Goal: Task Accomplishment & Management: Manage account settings

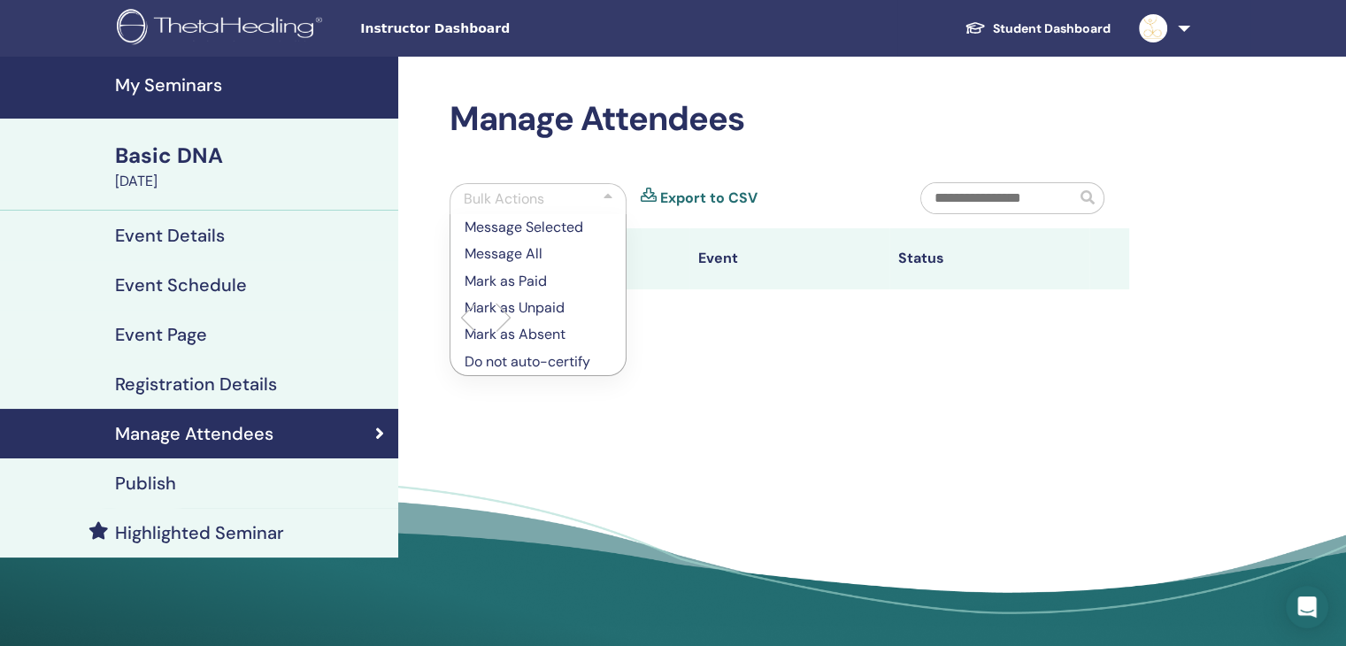
click at [223, 232] on h4 "Event Details" at bounding box center [170, 235] width 110 height 21
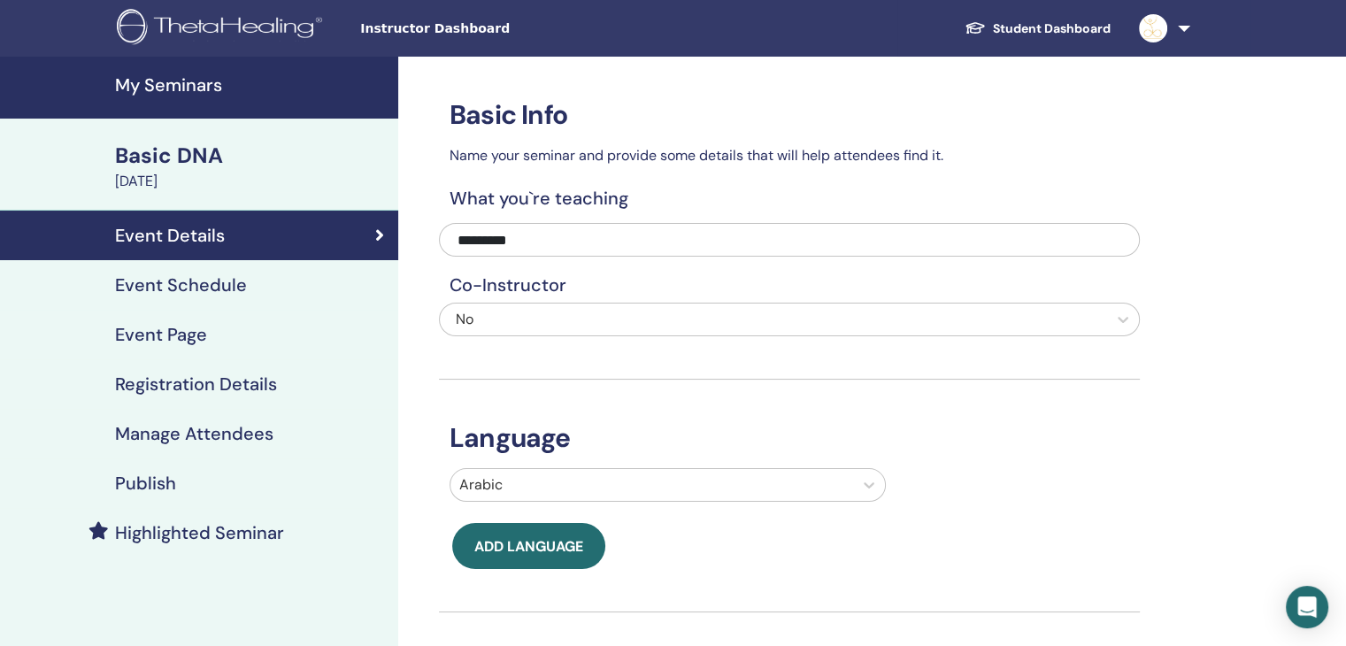
click at [188, 429] on h4 "Manage Attendees" at bounding box center [194, 433] width 158 height 21
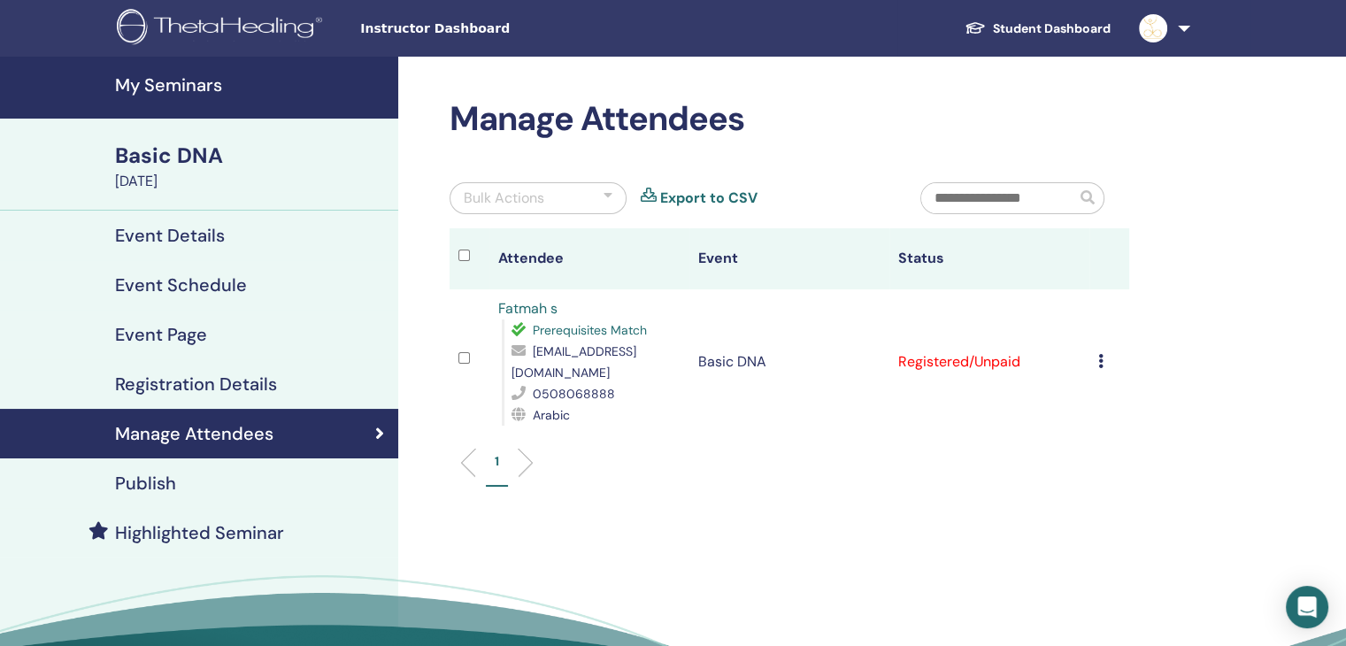
click at [1099, 354] on icon at bounding box center [1101, 361] width 5 height 14
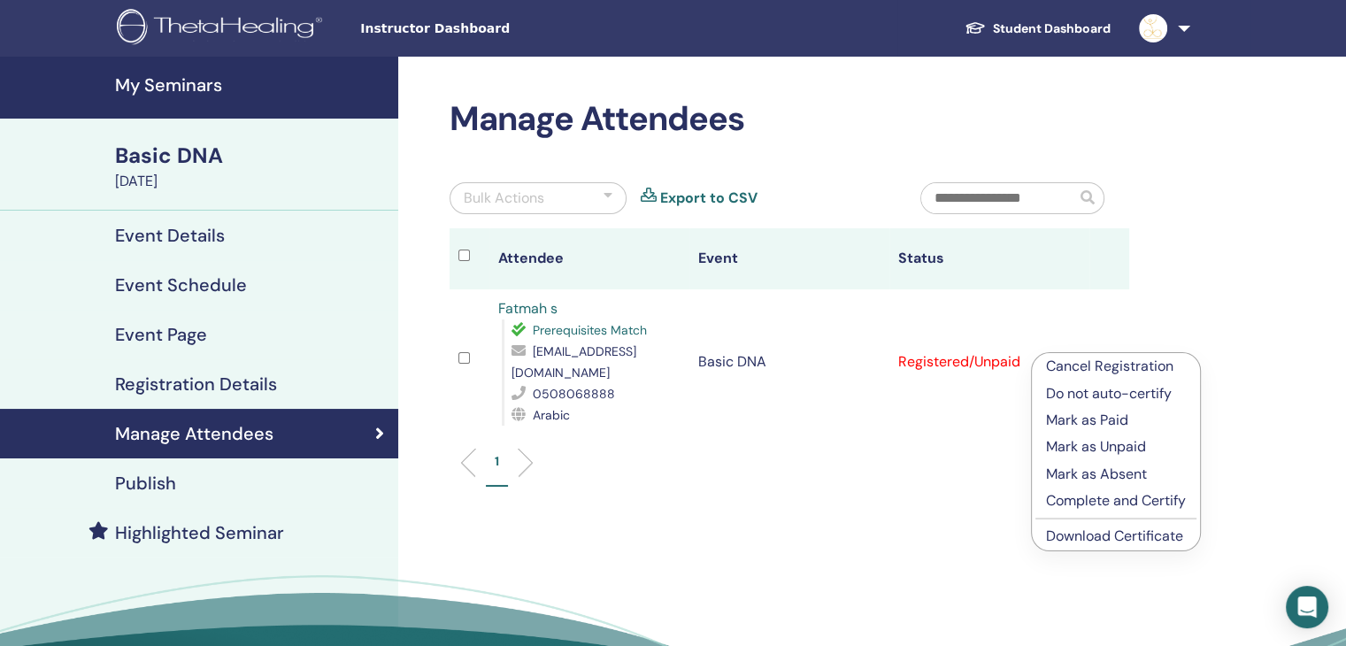
click at [1094, 502] on p "Complete and Certify" at bounding box center [1116, 500] width 140 height 21
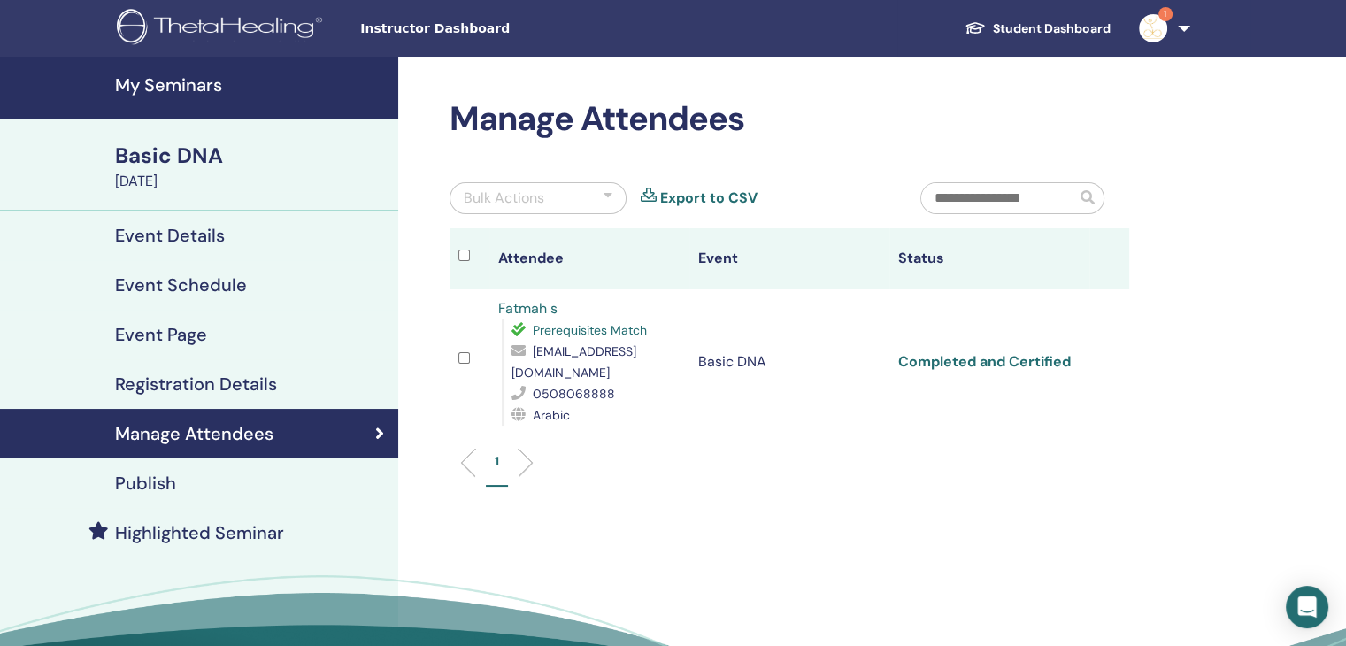
click at [977, 352] on link "Completed and Certified" at bounding box center [984, 361] width 173 height 19
click at [925, 354] on link "Completed and Certified" at bounding box center [984, 361] width 173 height 19
